Goal: Obtain resource: Obtain resource

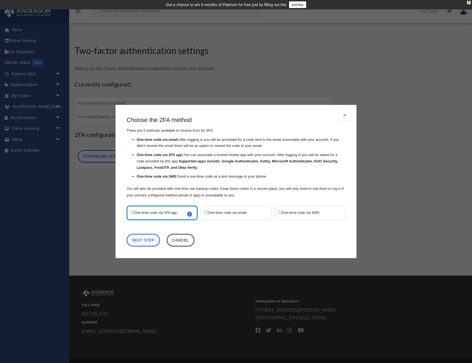
click at [292, 211] on label "One-time code via SMS" at bounding box center [307, 212] width 58 height 7
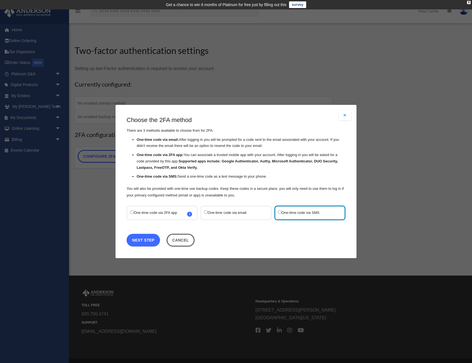
click at [144, 240] on link "Next Step" at bounding box center [143, 240] width 33 height 13
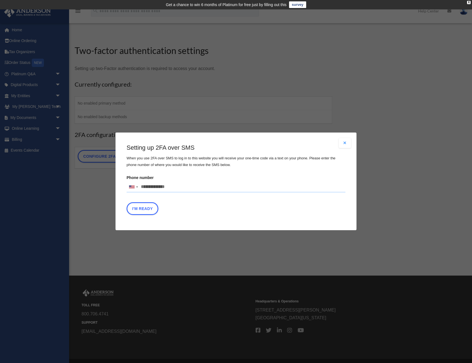
click at [175, 190] on input "Phone number United States +1 United Kingdom +44 Afghanistan (‫افغانستان‬‎) +93…" at bounding box center [236, 186] width 219 height 11
type input "**********"
click at [145, 208] on button "I'm Ready" at bounding box center [143, 208] width 32 height 13
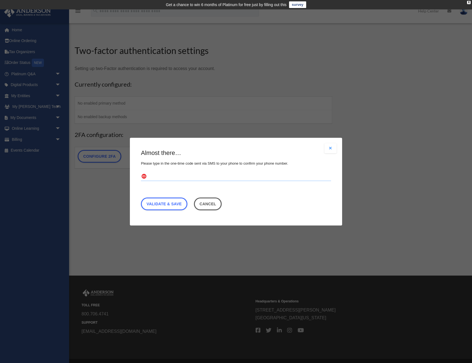
click at [166, 175] on input "text" at bounding box center [236, 176] width 190 height 9
type input "******"
click at [166, 205] on link "Validate & Save" at bounding box center [164, 203] width 46 height 13
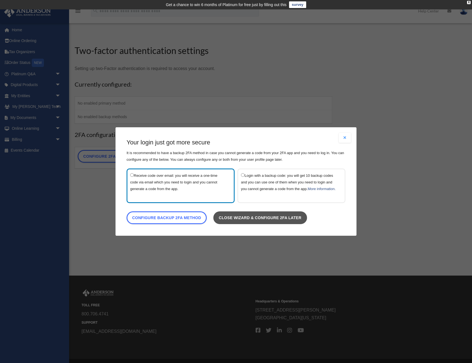
click at [244, 223] on link "Close wizard & configure 2FA later" at bounding box center [260, 217] width 94 height 13
click at [260, 219] on link "Close wizard & configure 2FA later" at bounding box center [260, 217] width 94 height 13
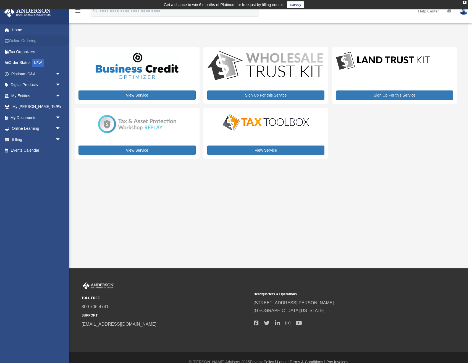
click at [25, 39] on link "Online Ordering" at bounding box center [36, 40] width 65 height 11
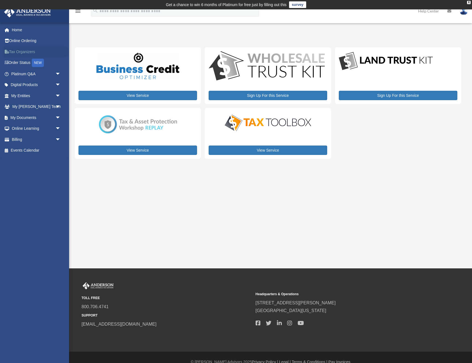
click at [22, 53] on link "Tax Organizers" at bounding box center [36, 51] width 65 height 11
click at [57, 95] on span "arrow_drop_down" at bounding box center [60, 95] width 11 height 11
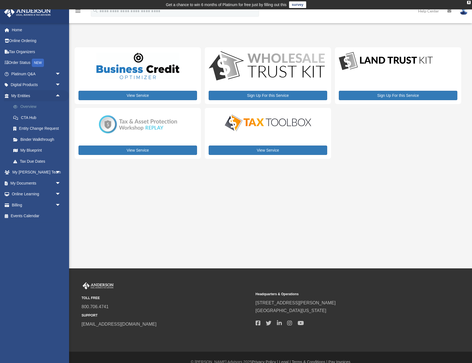
click at [28, 108] on link "Overview" at bounding box center [38, 106] width 61 height 11
click at [29, 107] on link "Overview" at bounding box center [38, 106] width 61 height 11
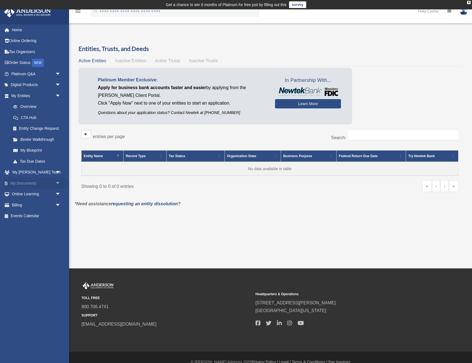
click at [57, 185] on span "arrow_drop_down" at bounding box center [60, 182] width 11 height 11
click at [21, 194] on link "Box" at bounding box center [38, 193] width 61 height 11
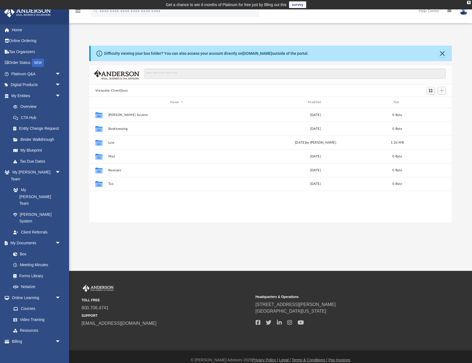
scroll to position [126, 363]
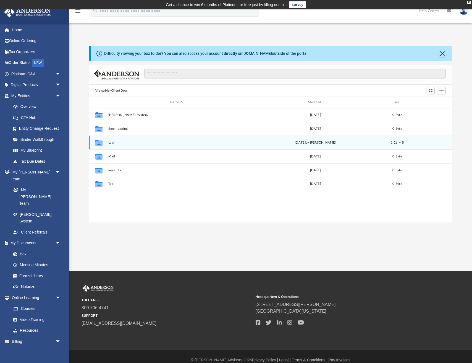
click at [98, 144] on icon "grid" at bounding box center [98, 143] width 7 height 6
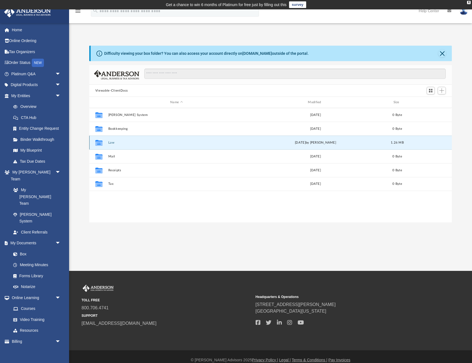
click at [98, 144] on icon "grid" at bounding box center [98, 143] width 7 height 6
click at [112, 140] on div "Collaborated Folder Law [DATE] by [PERSON_NAME] 1.26 MB" at bounding box center [270, 142] width 363 height 14
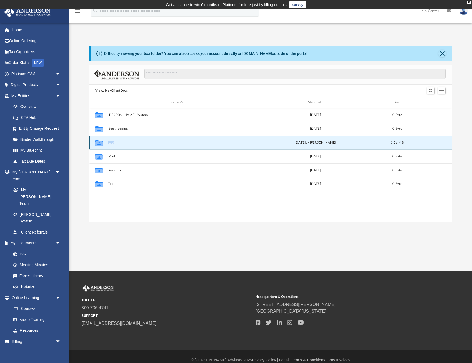
click at [131, 142] on button "Law" at bounding box center [176, 143] width 137 height 4
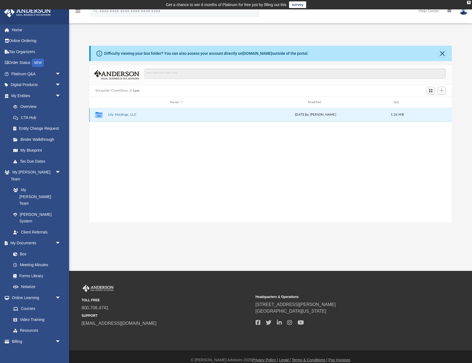
click at [118, 114] on button "Lily Holdings, LLC" at bounding box center [176, 115] width 137 height 4
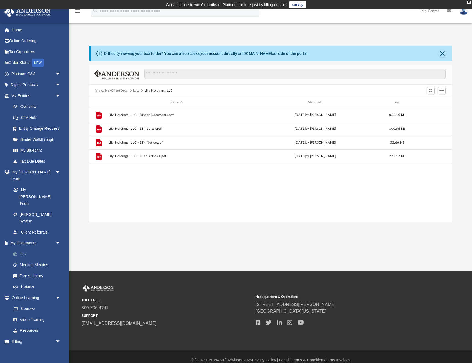
click at [25, 248] on link "Box" at bounding box center [38, 253] width 61 height 11
click at [39, 259] on link "Meeting Minutes" at bounding box center [38, 264] width 61 height 11
